Goal: Task Accomplishment & Management: Use online tool/utility

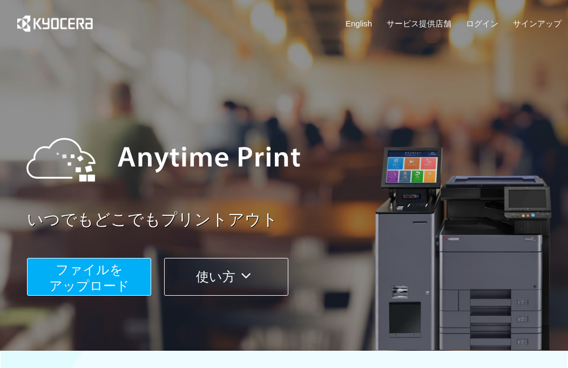
click at [60, 281] on span "ファイルを ​​アップロード" at bounding box center [89, 277] width 80 height 31
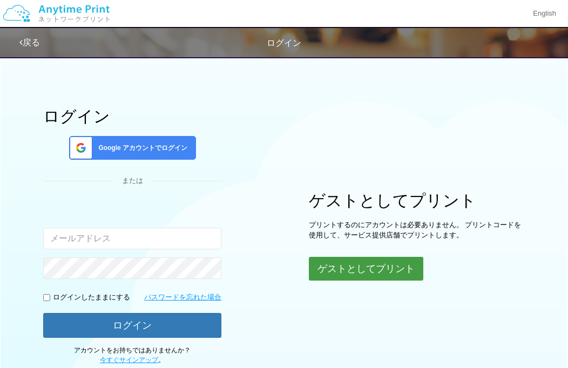
click at [352, 263] on button "ゲストとしてプリント" at bounding box center [366, 269] width 114 height 24
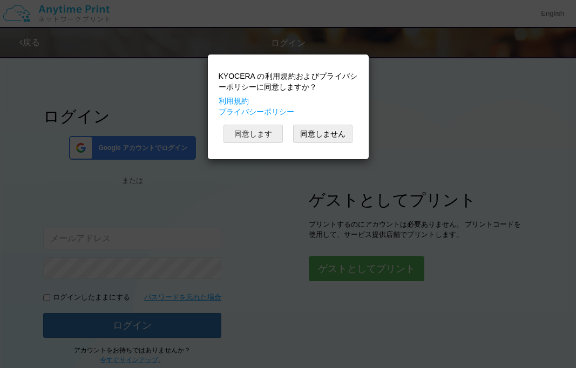
click at [267, 131] on button "同意します" at bounding box center [252, 134] width 59 height 18
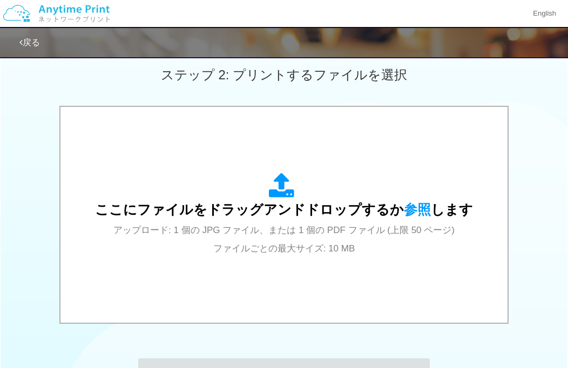
scroll to position [304, 0]
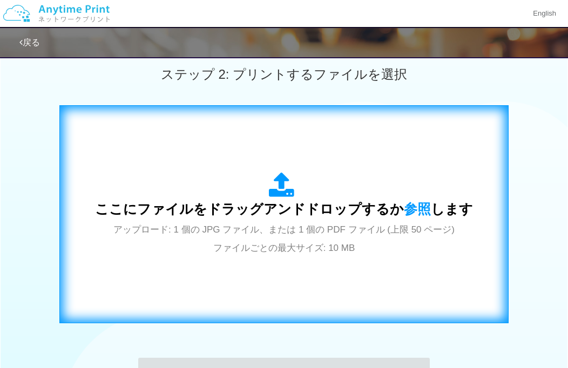
click at [280, 175] on icon at bounding box center [284, 185] width 30 height 27
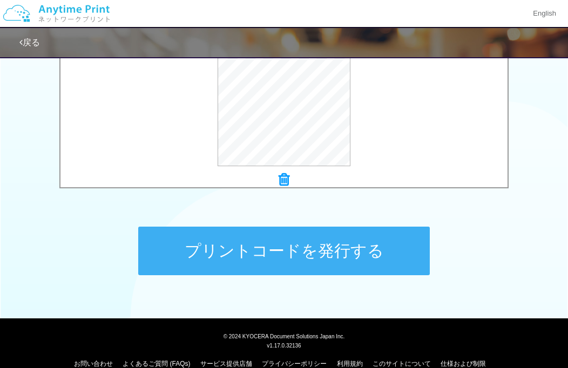
scroll to position [367, 0]
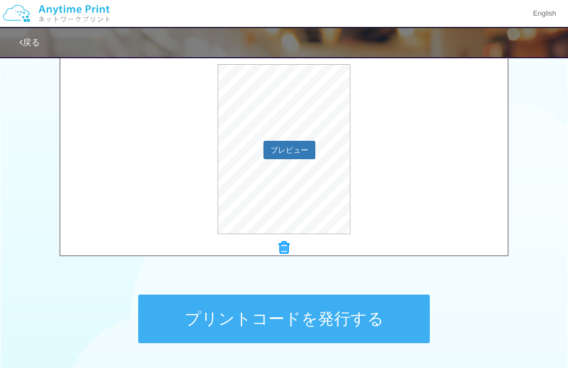
click at [445, 149] on div "プレビュー" at bounding box center [283, 149] width 447 height 170
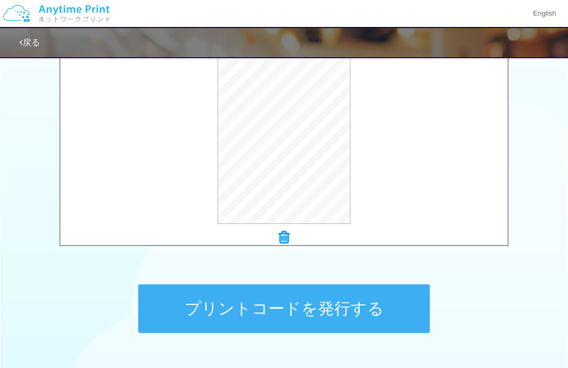
scroll to position [381, 0]
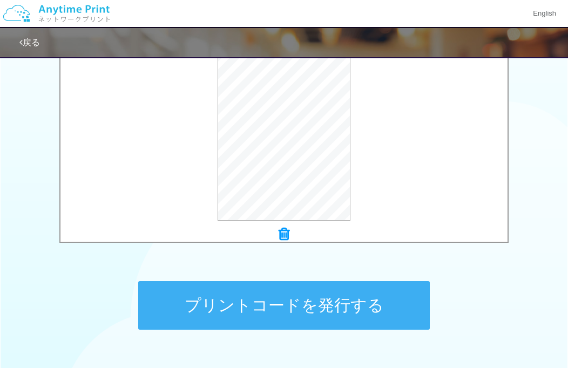
click at [278, 310] on button "プリントコードを発行する" at bounding box center [283, 305] width 291 height 49
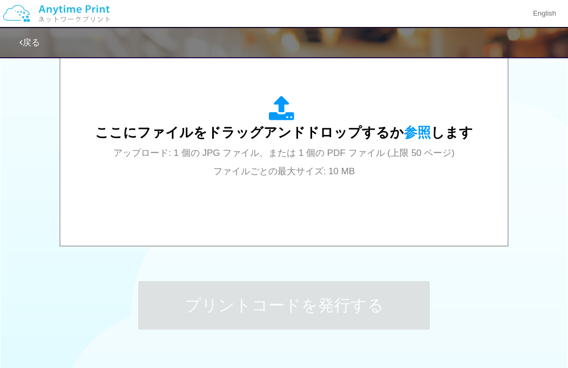
scroll to position [0, 0]
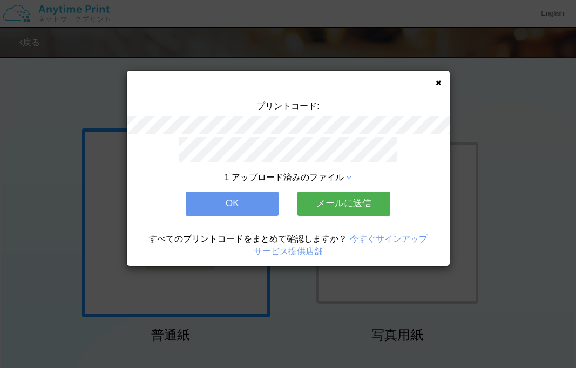
click at [236, 196] on button "OK" at bounding box center [232, 204] width 93 height 24
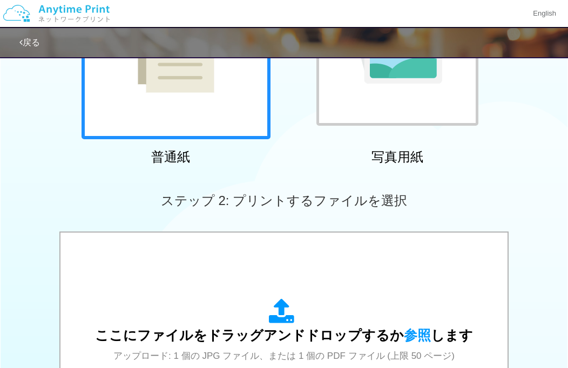
scroll to position [218, 0]
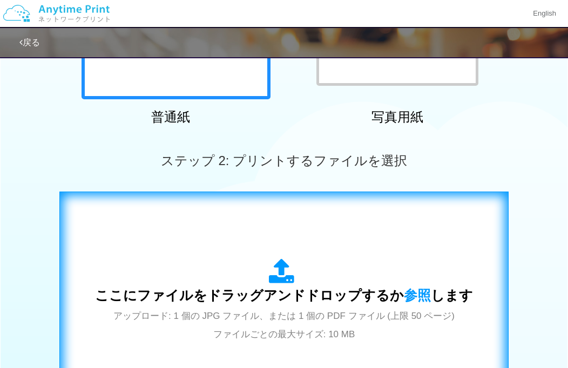
click at [303, 256] on div "ここにファイルをドラッグアンドドロップするか 参照 します アップロード: 1 個の JPG ファイル、または 1 個の PDF ファイル (上限 50 ペー…" at bounding box center [284, 300] width 426 height 195
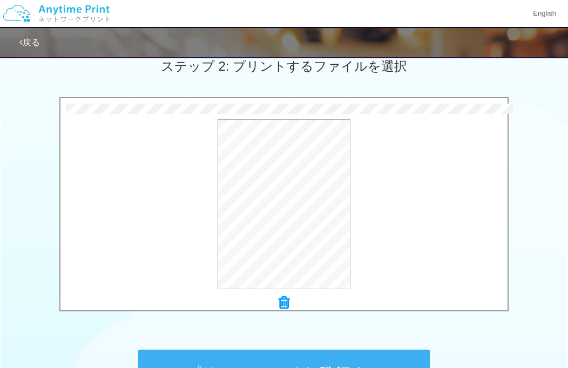
scroll to position [320, 0]
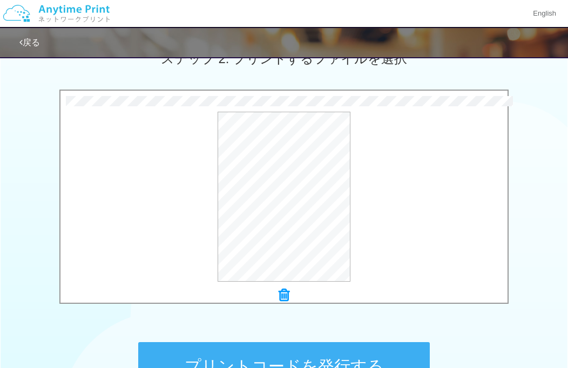
click at [286, 288] on icon at bounding box center [283, 295] width 11 height 14
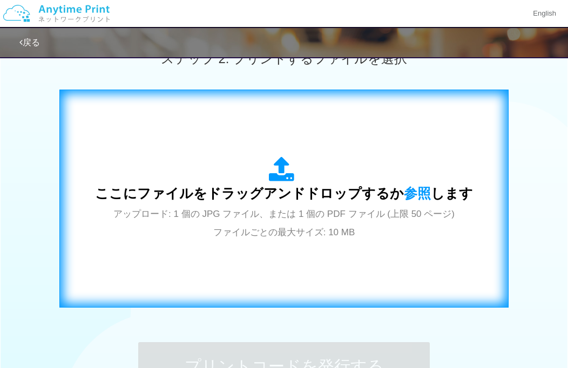
click at [278, 201] on span "ここにファイルをドラッグアンドドロップするか 参照 します" at bounding box center [284, 193] width 378 height 15
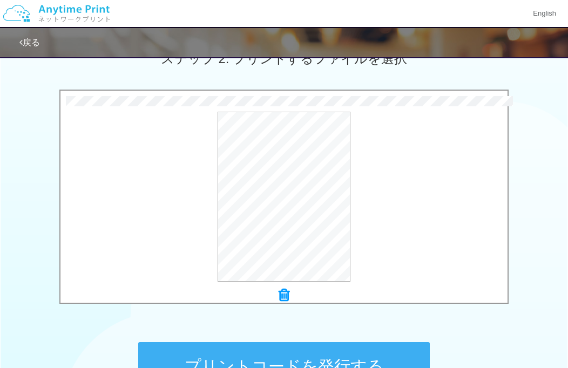
scroll to position [405, 0]
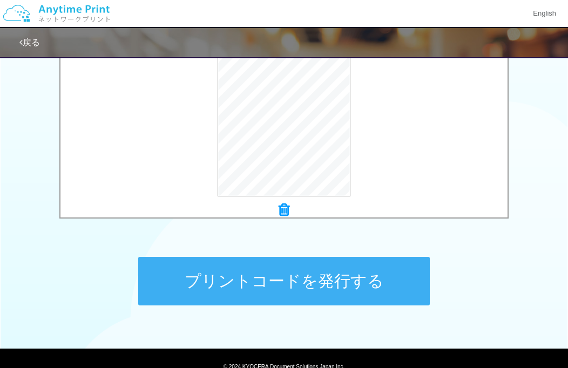
click at [272, 294] on button "プリントコードを発行する" at bounding box center [283, 281] width 291 height 49
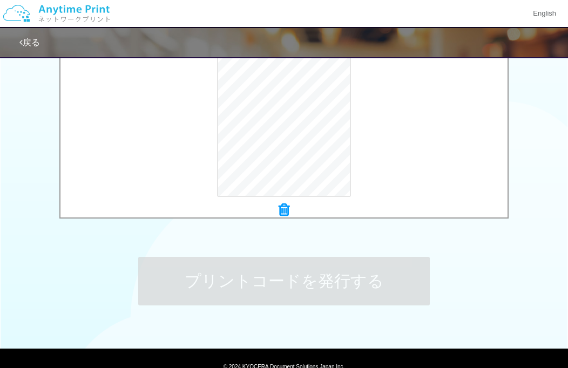
scroll to position [0, 0]
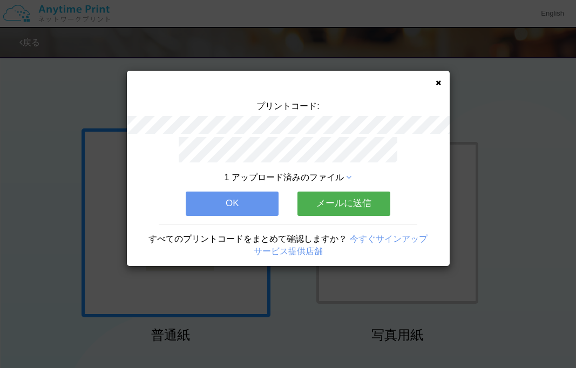
click at [234, 203] on button "OK" at bounding box center [232, 204] width 93 height 24
